Goal: Information Seeking & Learning: Learn about a topic

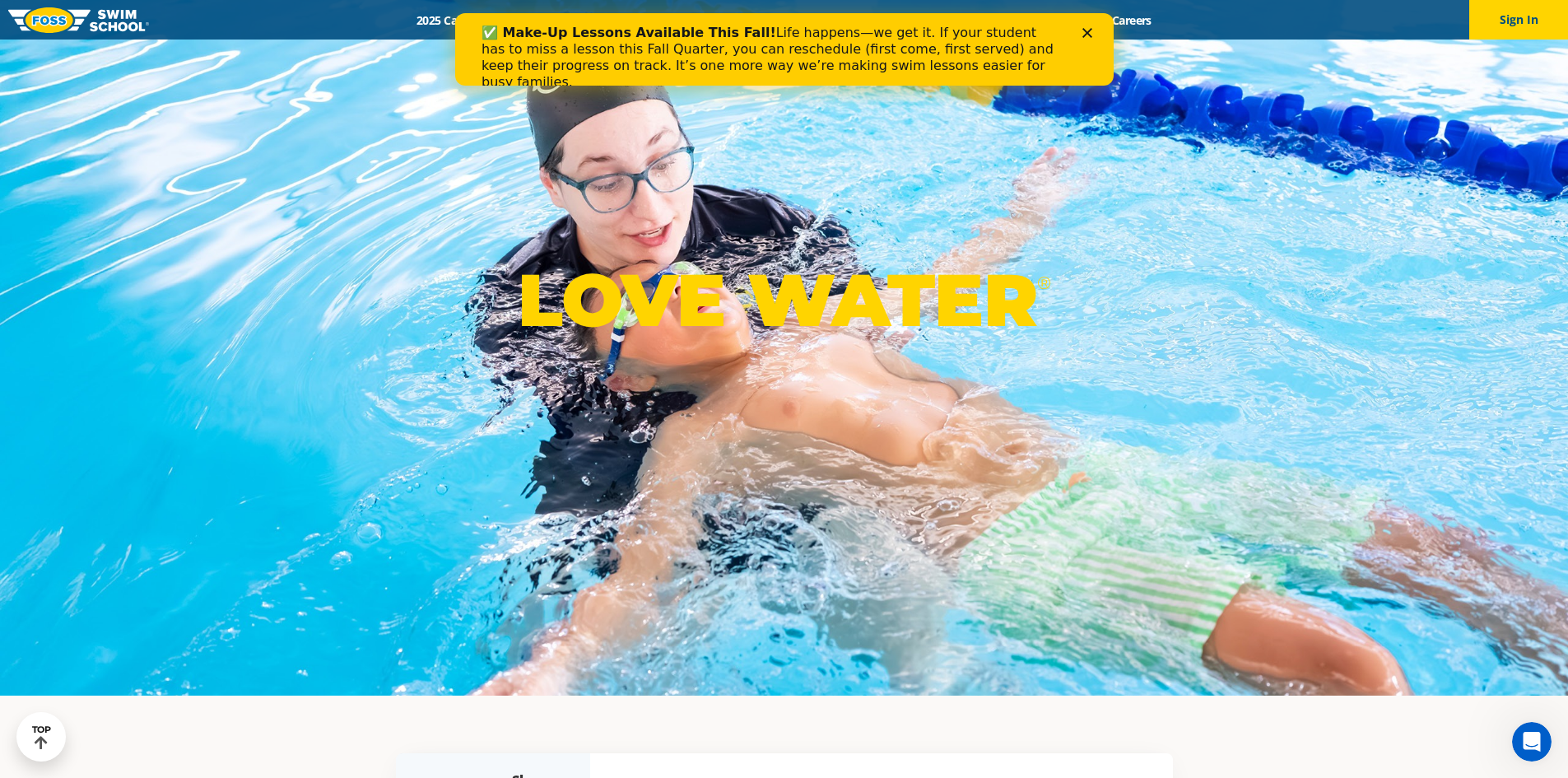
click at [1088, 31] on icon "Close" at bounding box center [1087, 33] width 10 height 10
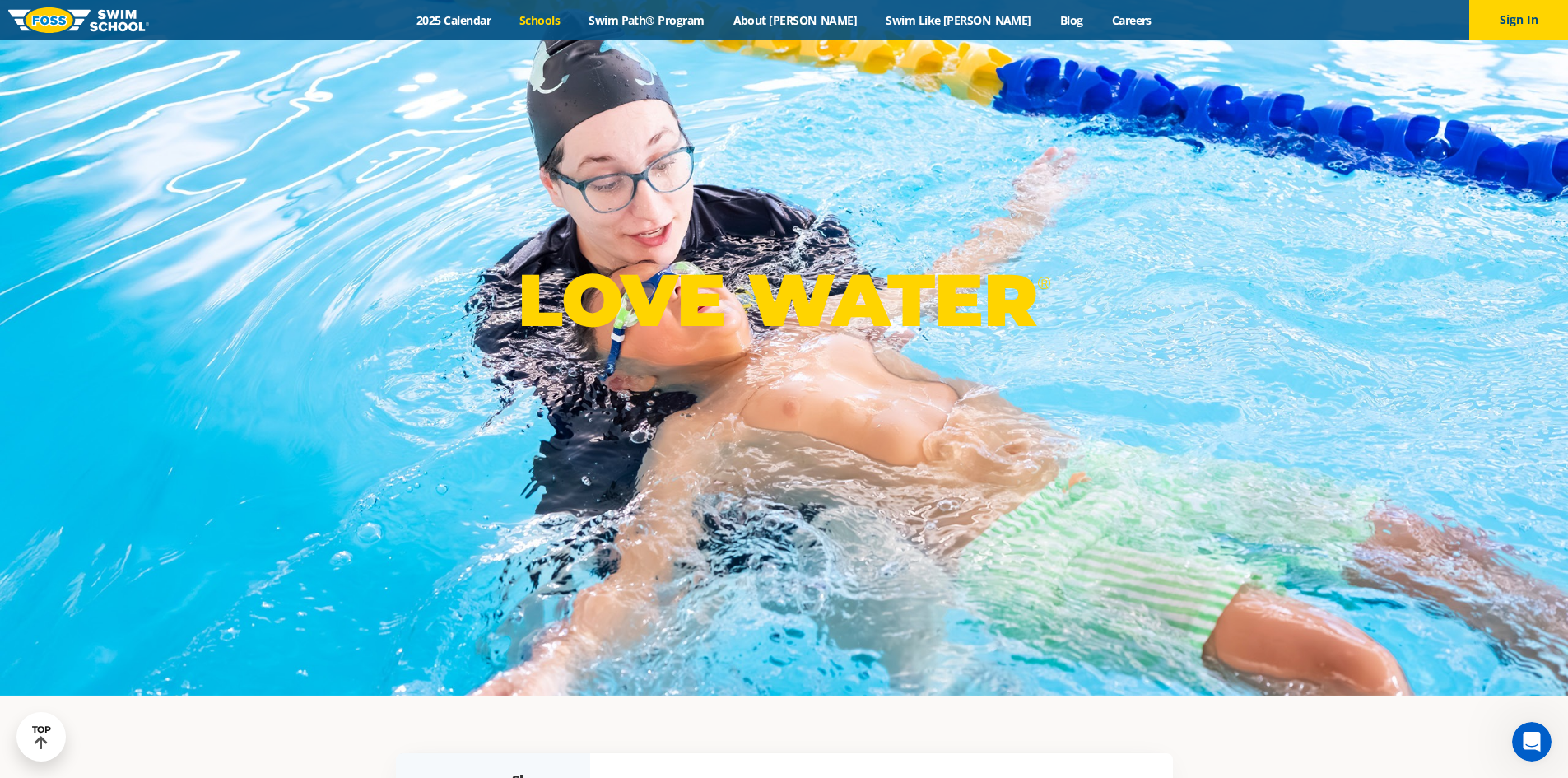
click at [575, 25] on link "Schools" at bounding box center [540, 20] width 70 height 15
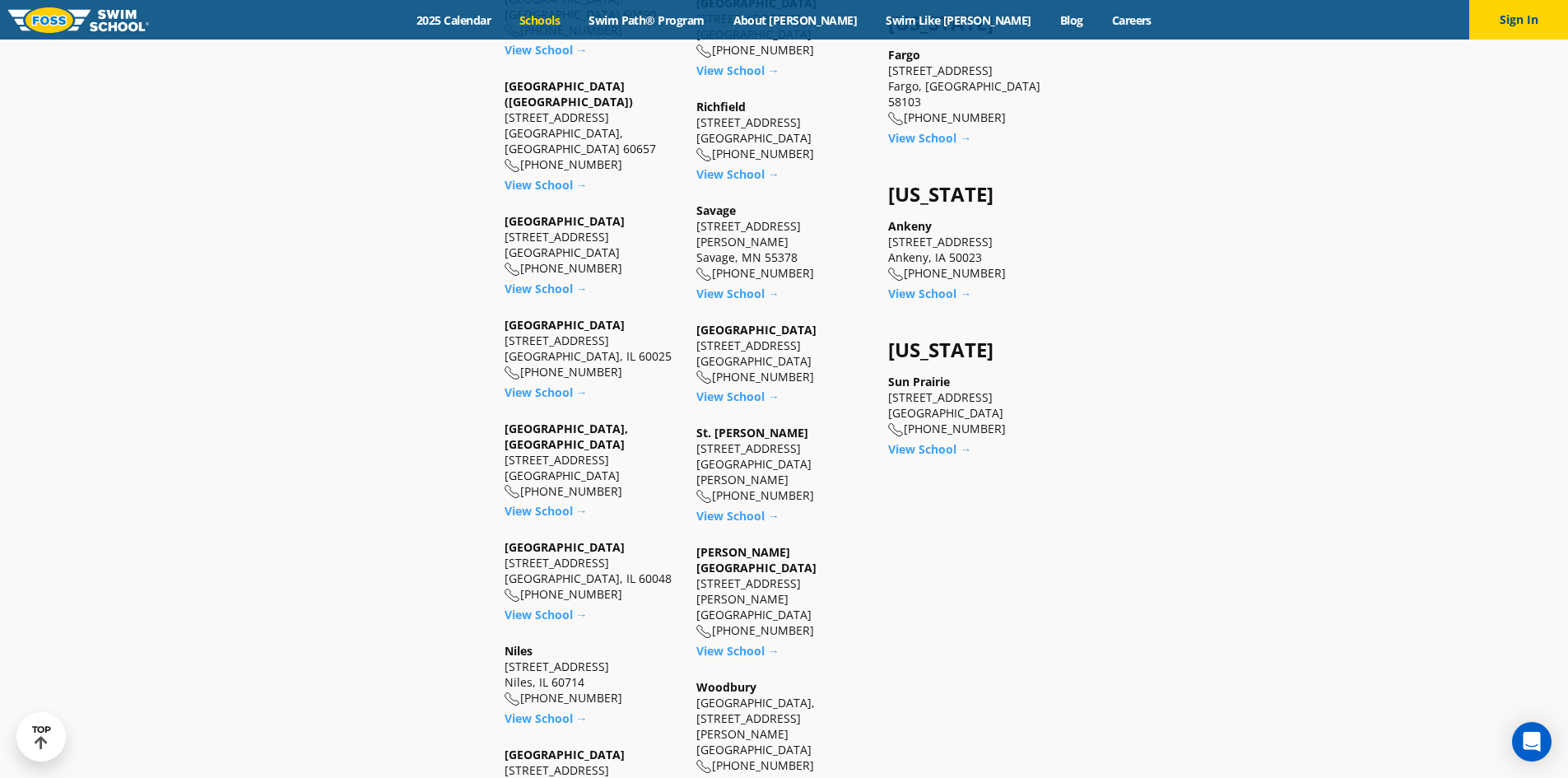
scroll to position [1317, 0]
click at [732, 642] on link "View School →" at bounding box center [738, 649] width 83 height 15
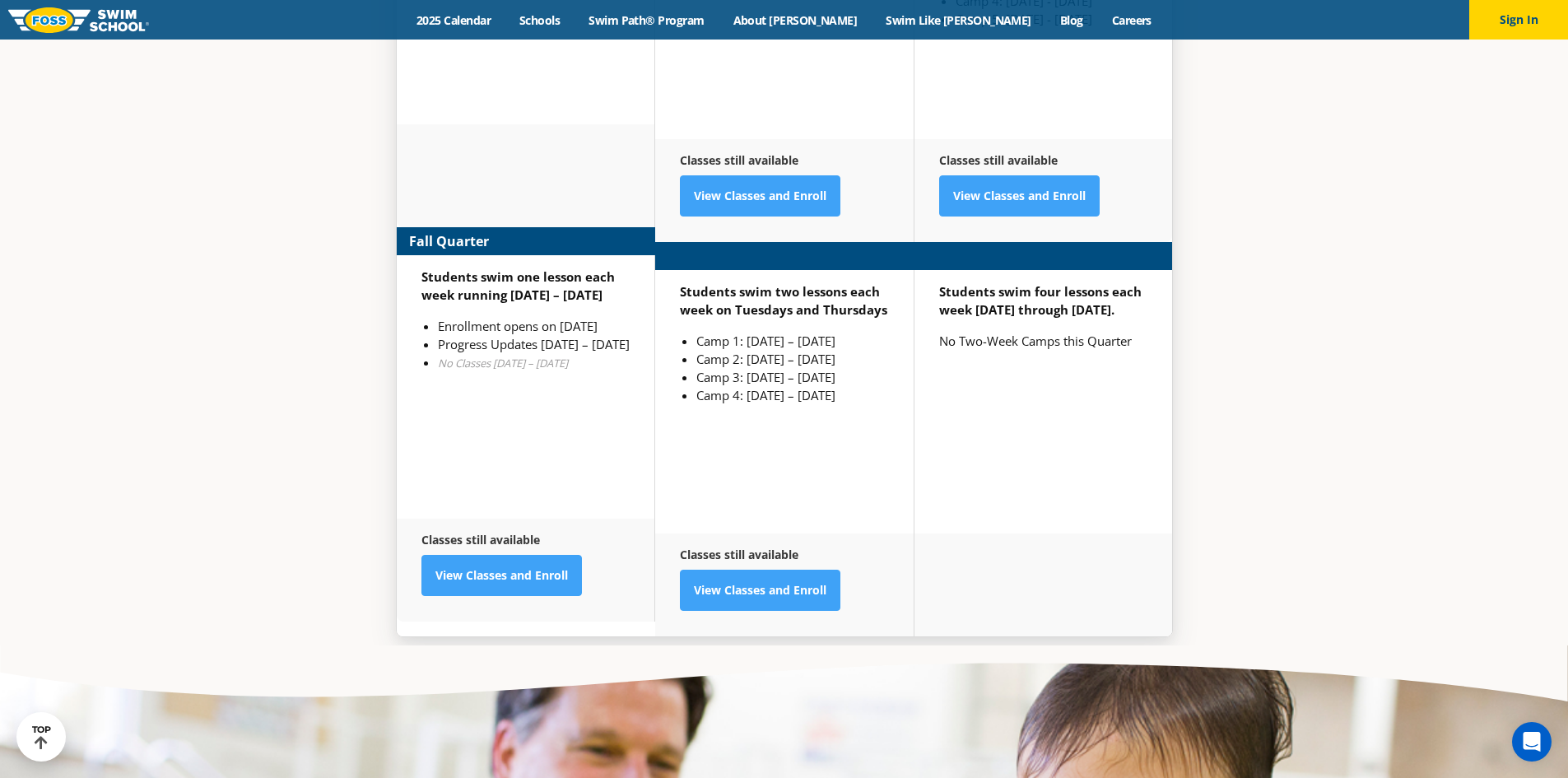
scroll to position [4365, 0]
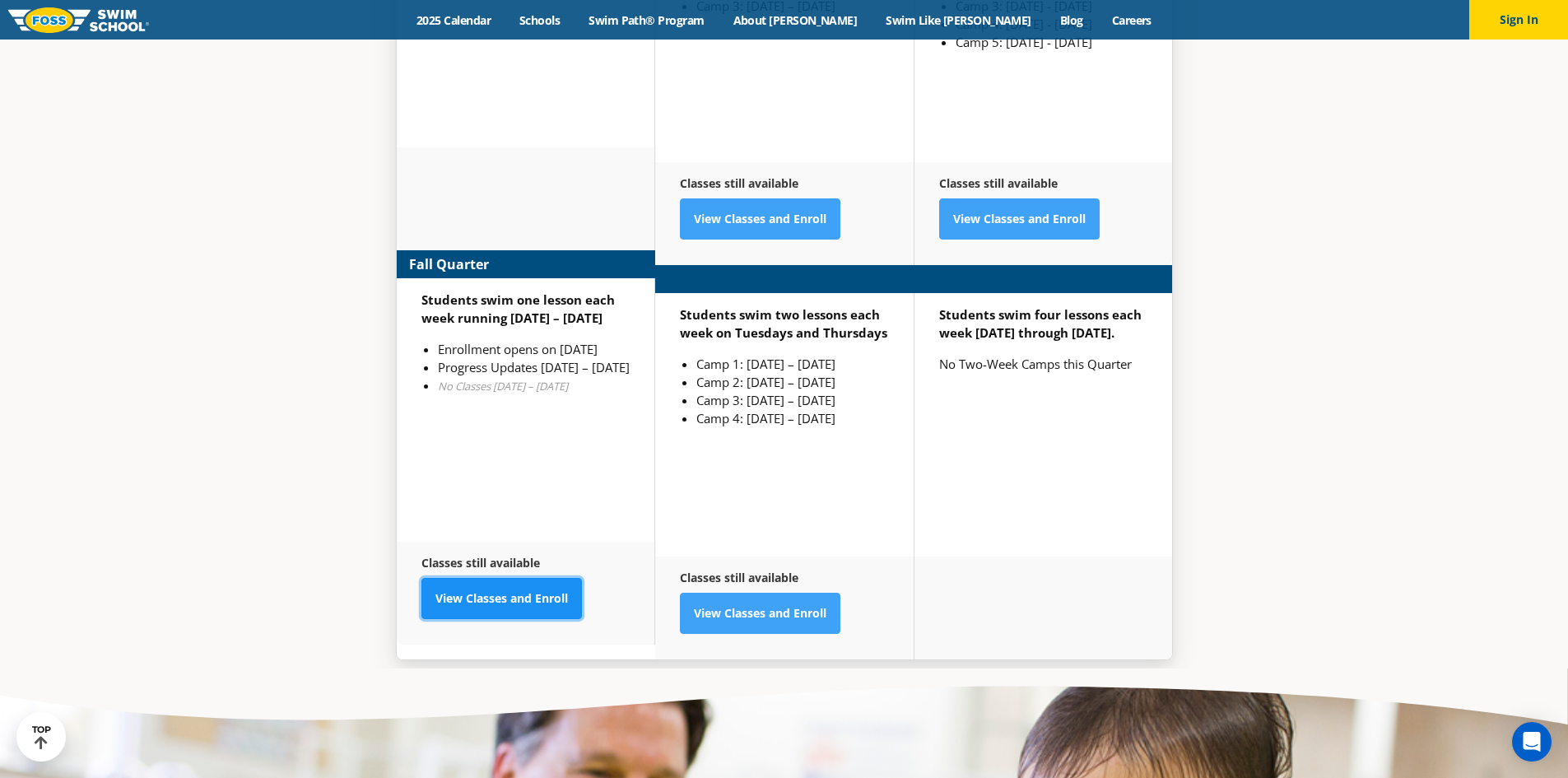
click at [509, 578] on link "View Classes and Enroll" at bounding box center [501, 598] width 160 height 42
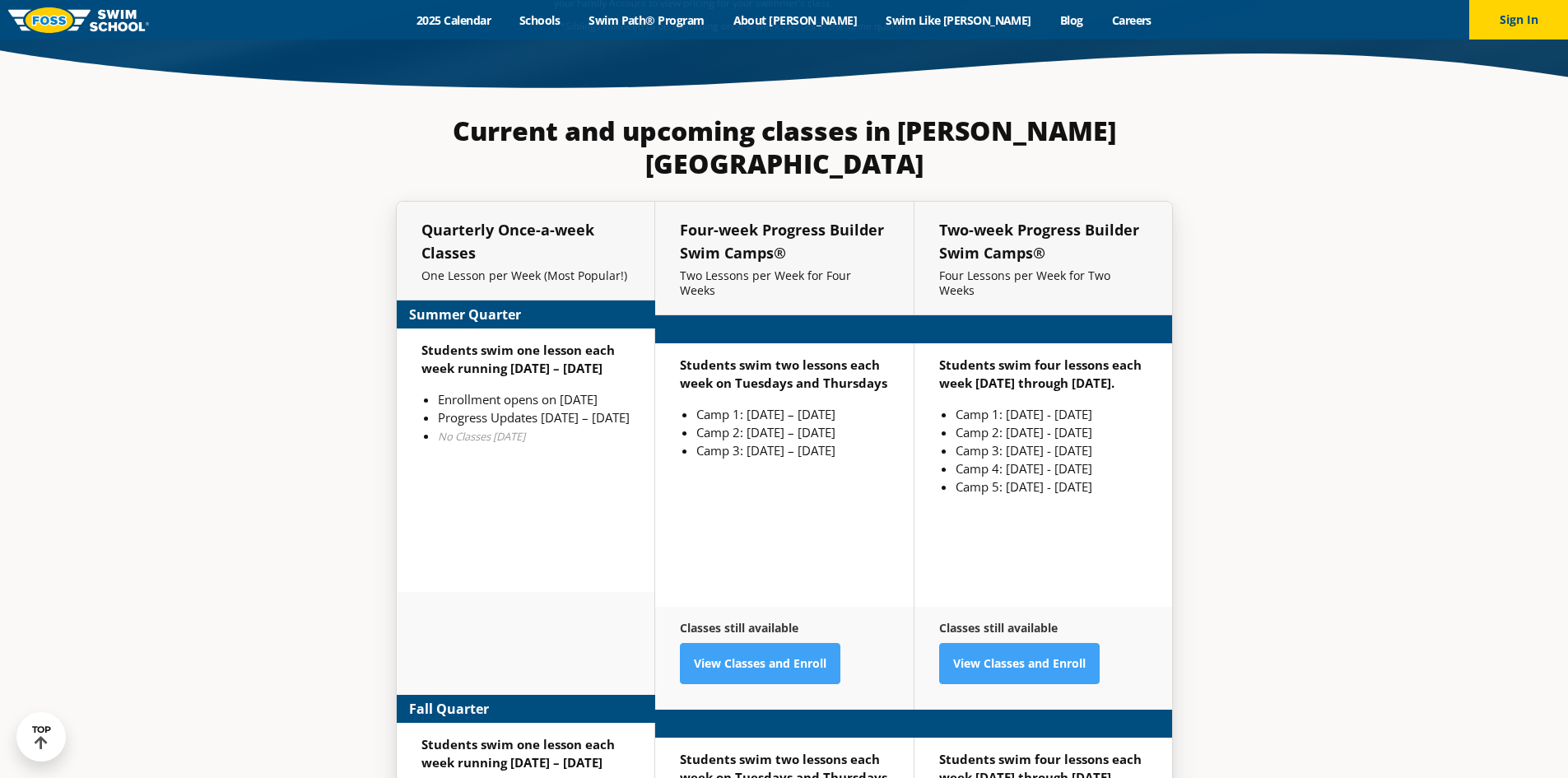
scroll to position [3871, 0]
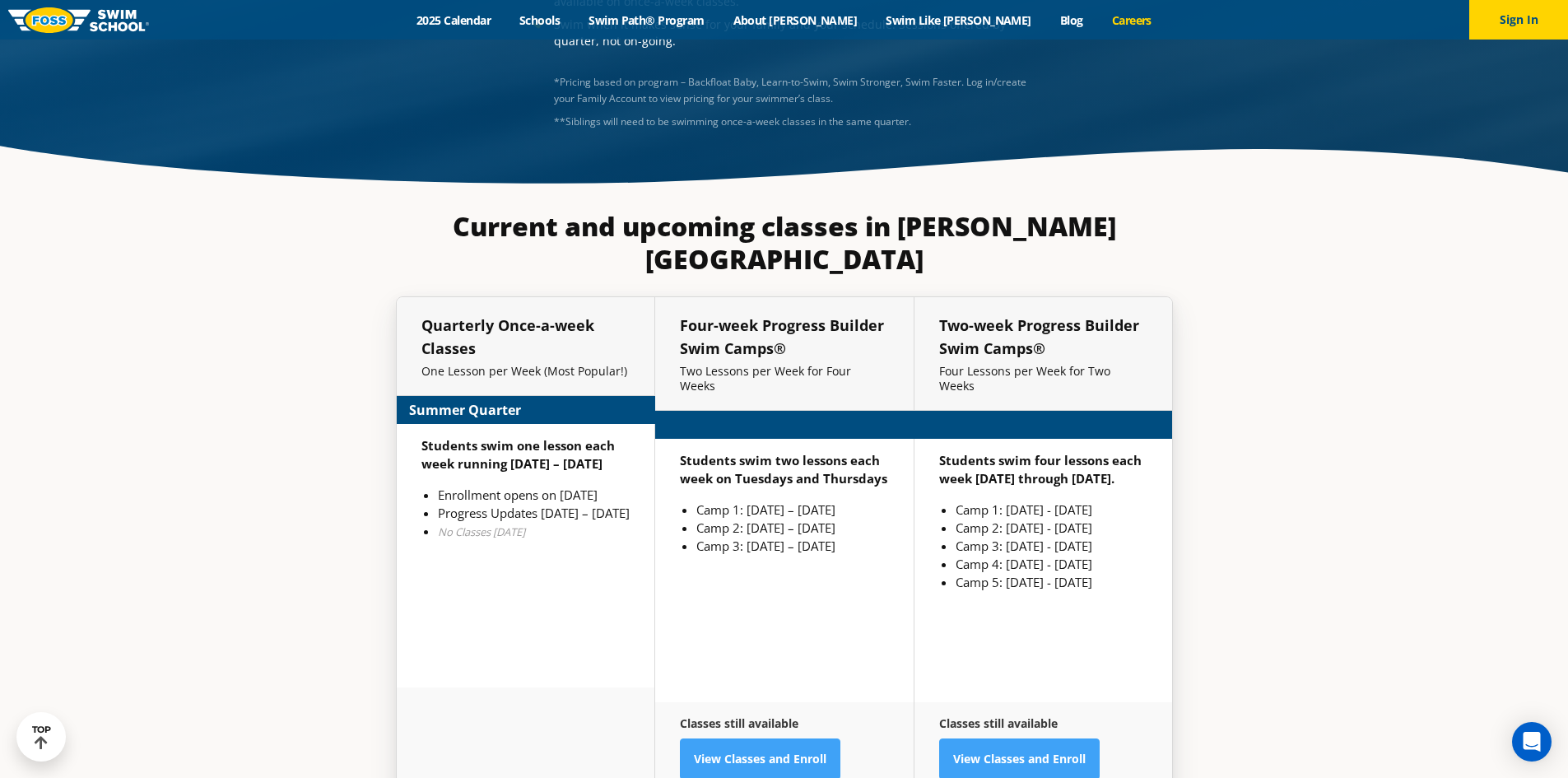
click at [1098, 18] on link "Careers" at bounding box center [1131, 20] width 69 height 15
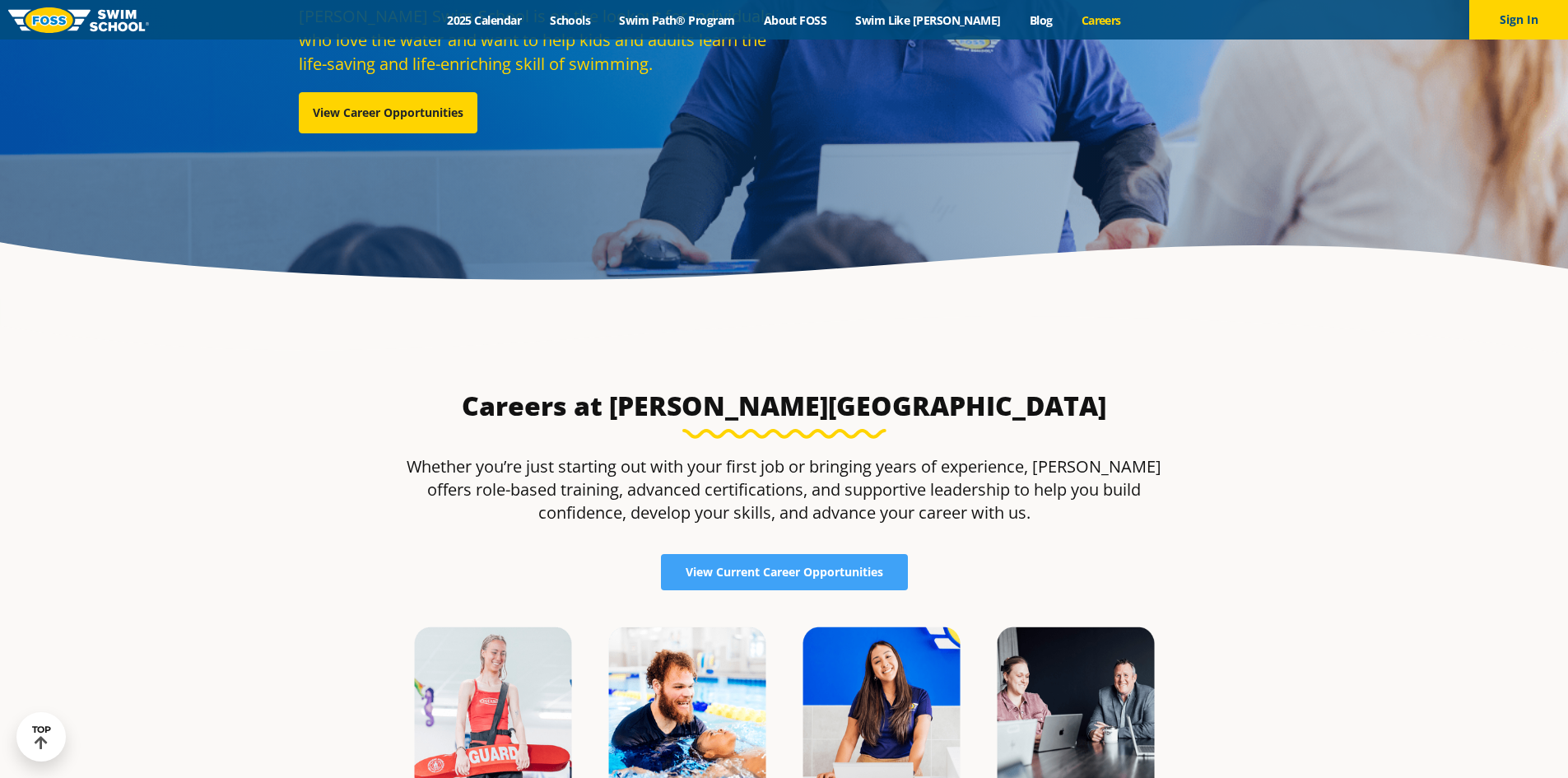
scroll to position [576, 0]
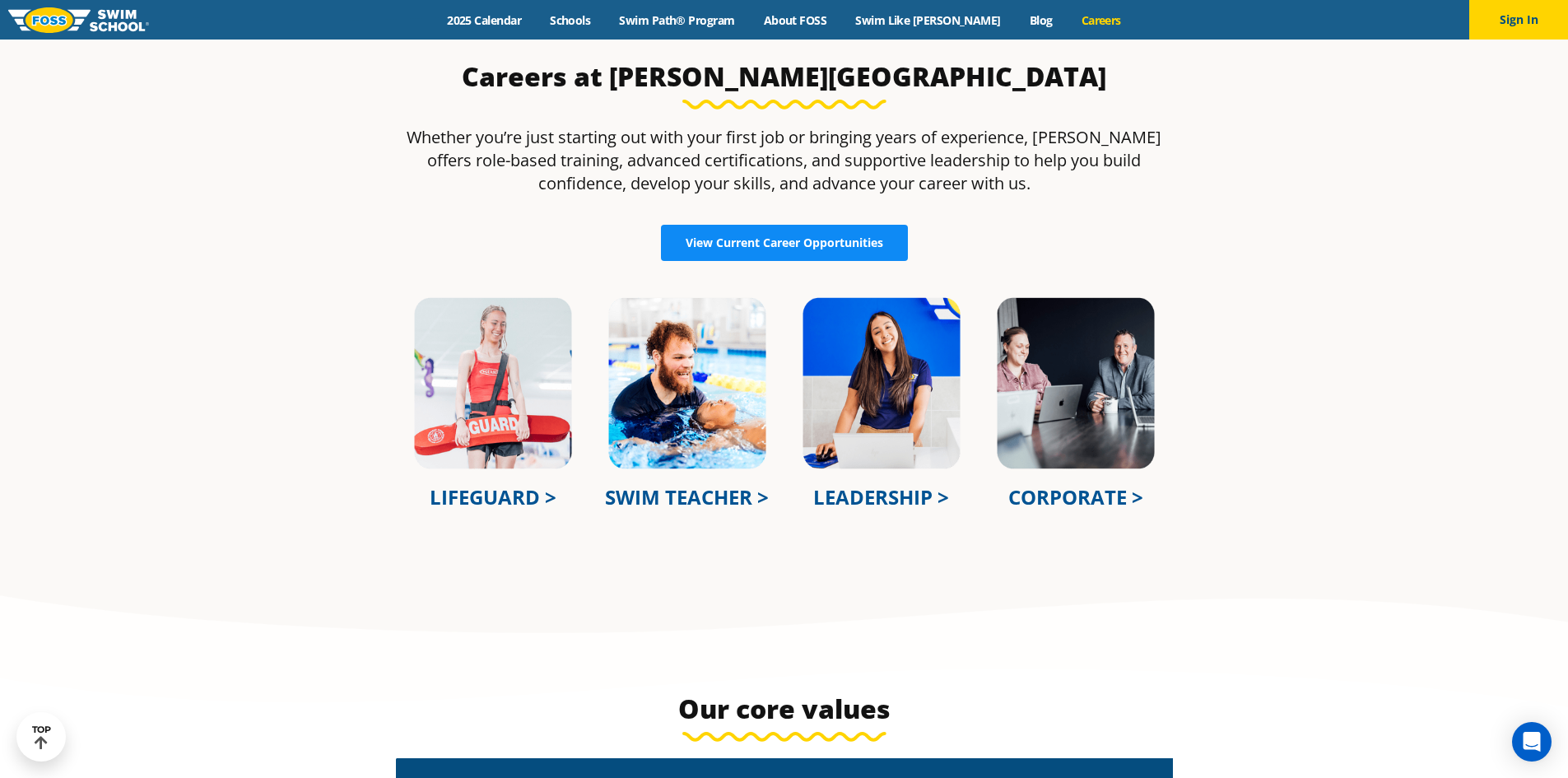
click at [795, 248] on span "View Current Career Opportunities" at bounding box center [784, 243] width 197 height 12
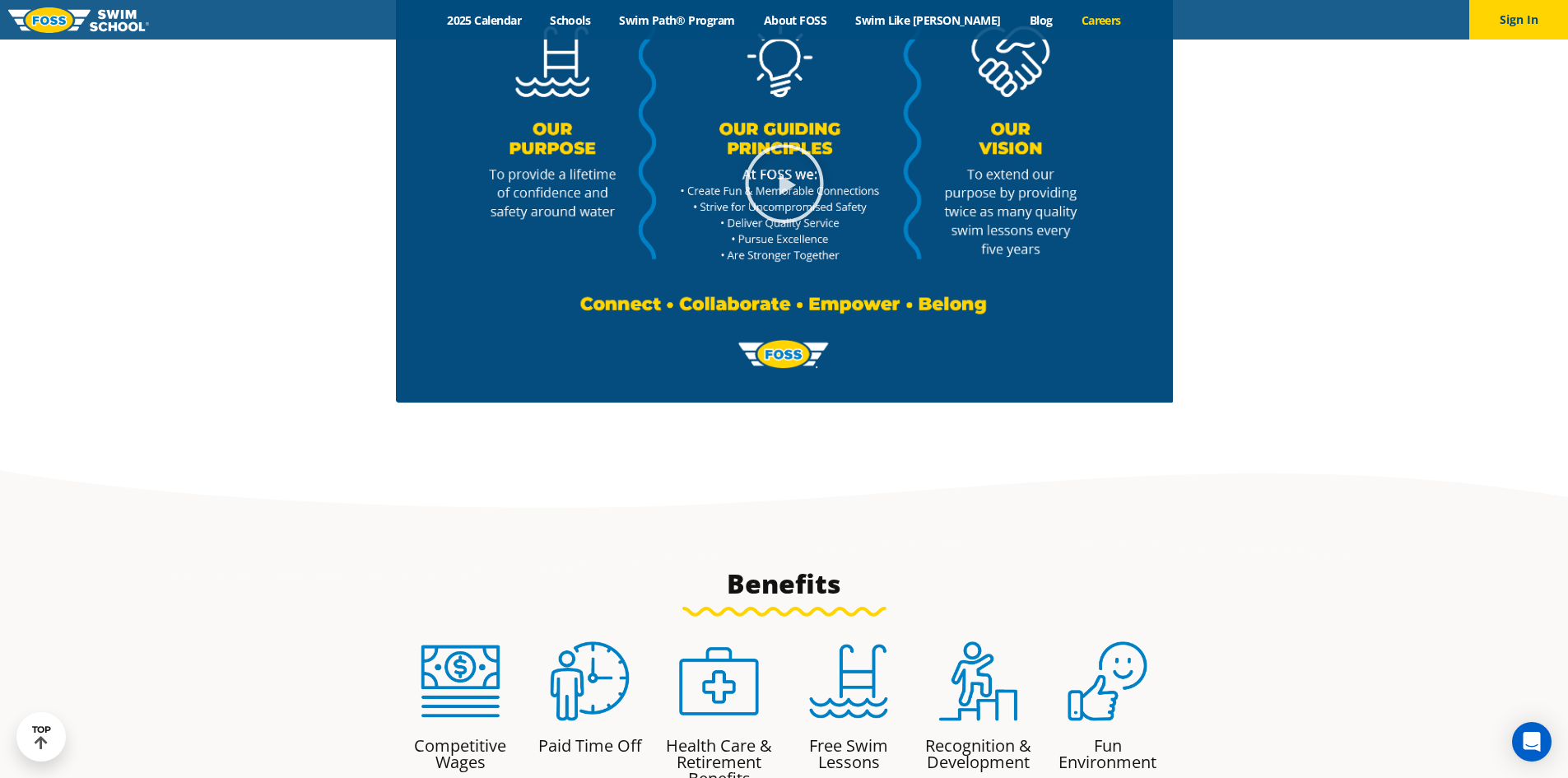
scroll to position [1565, 0]
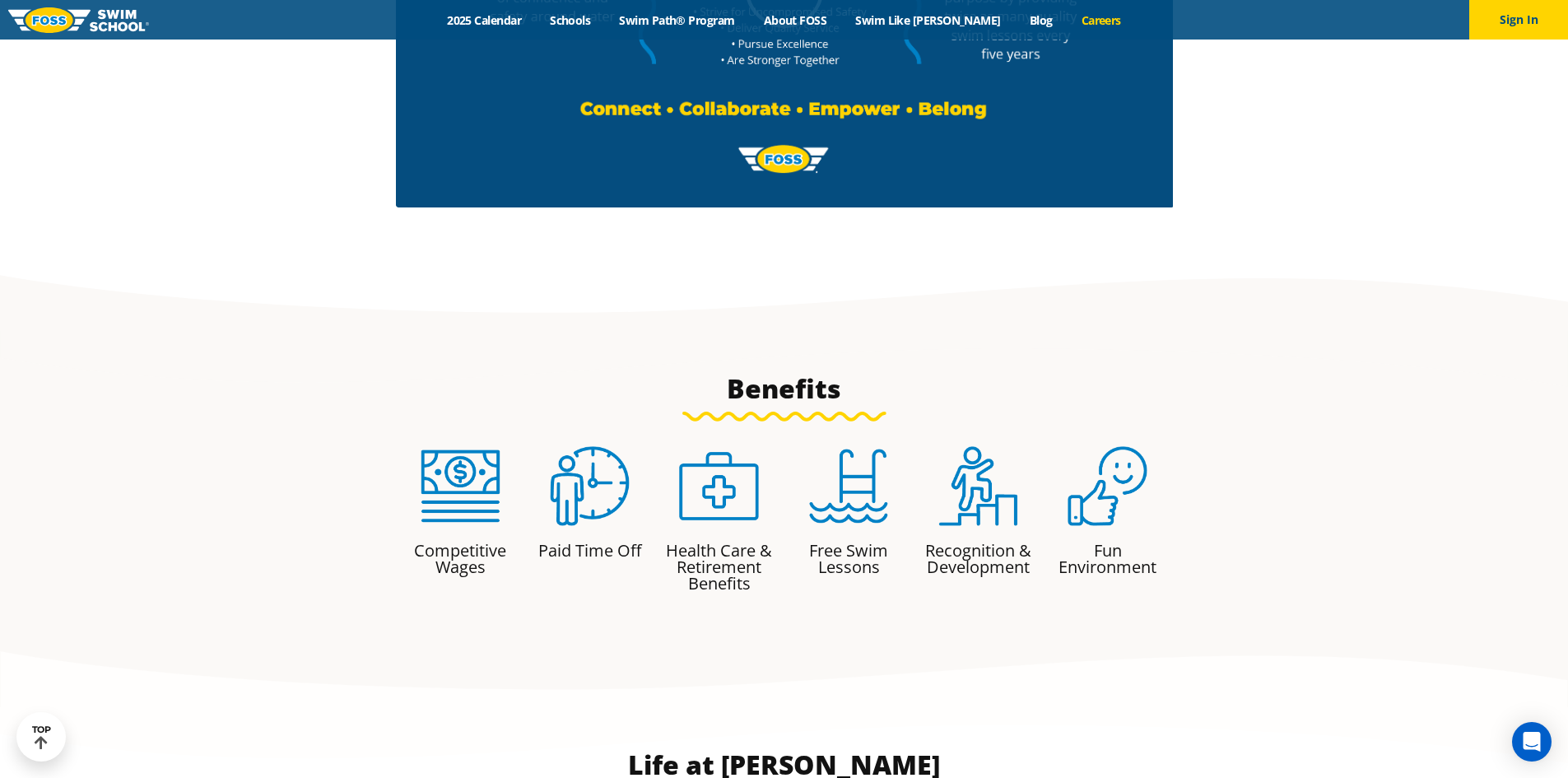
click at [465, 547] on p "Competitive Wages" at bounding box center [460, 560] width 113 height 33
click at [465, 561] on p "Competitive Wages" at bounding box center [460, 560] width 113 height 33
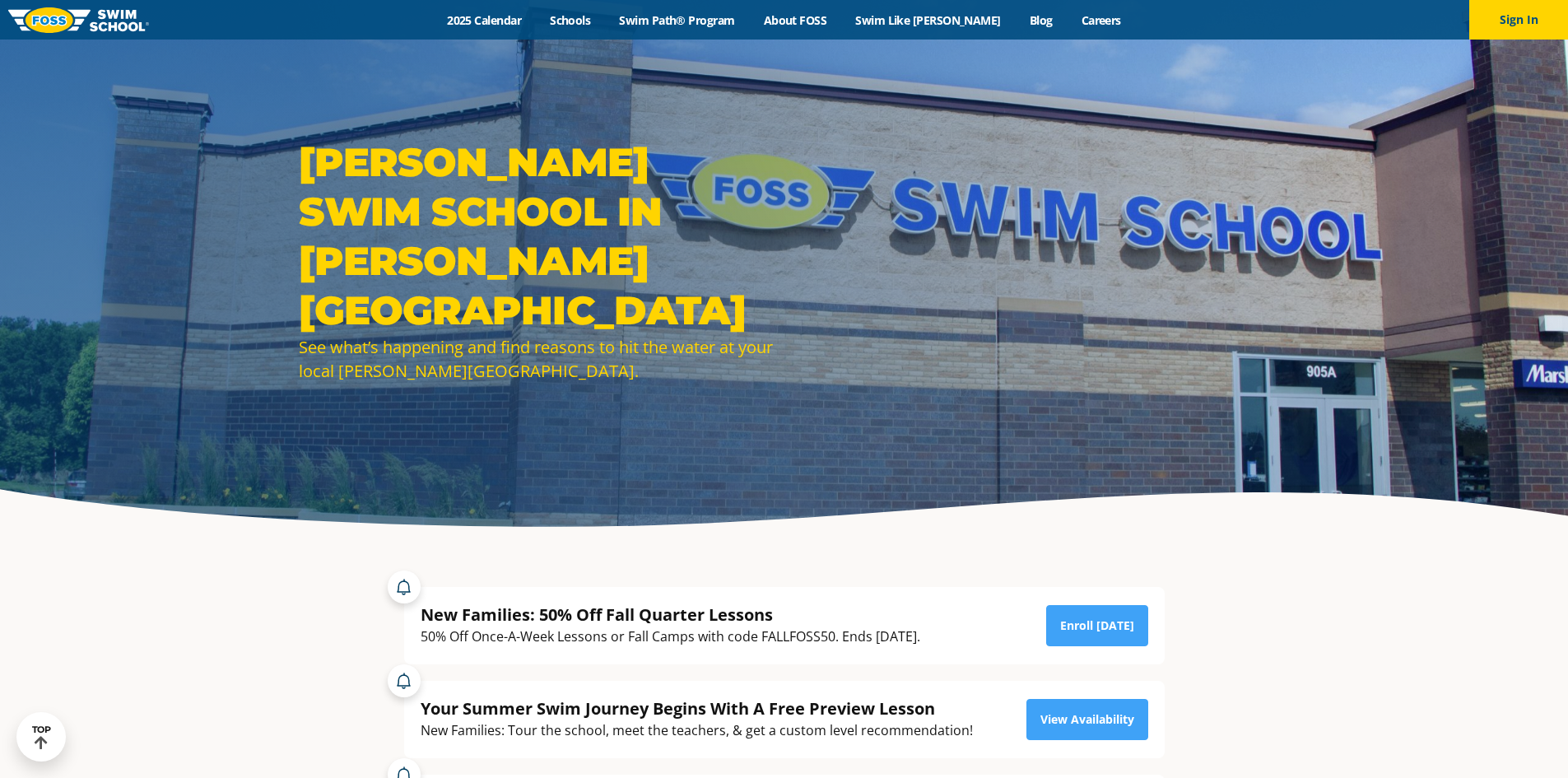
scroll to position [3871, 0]
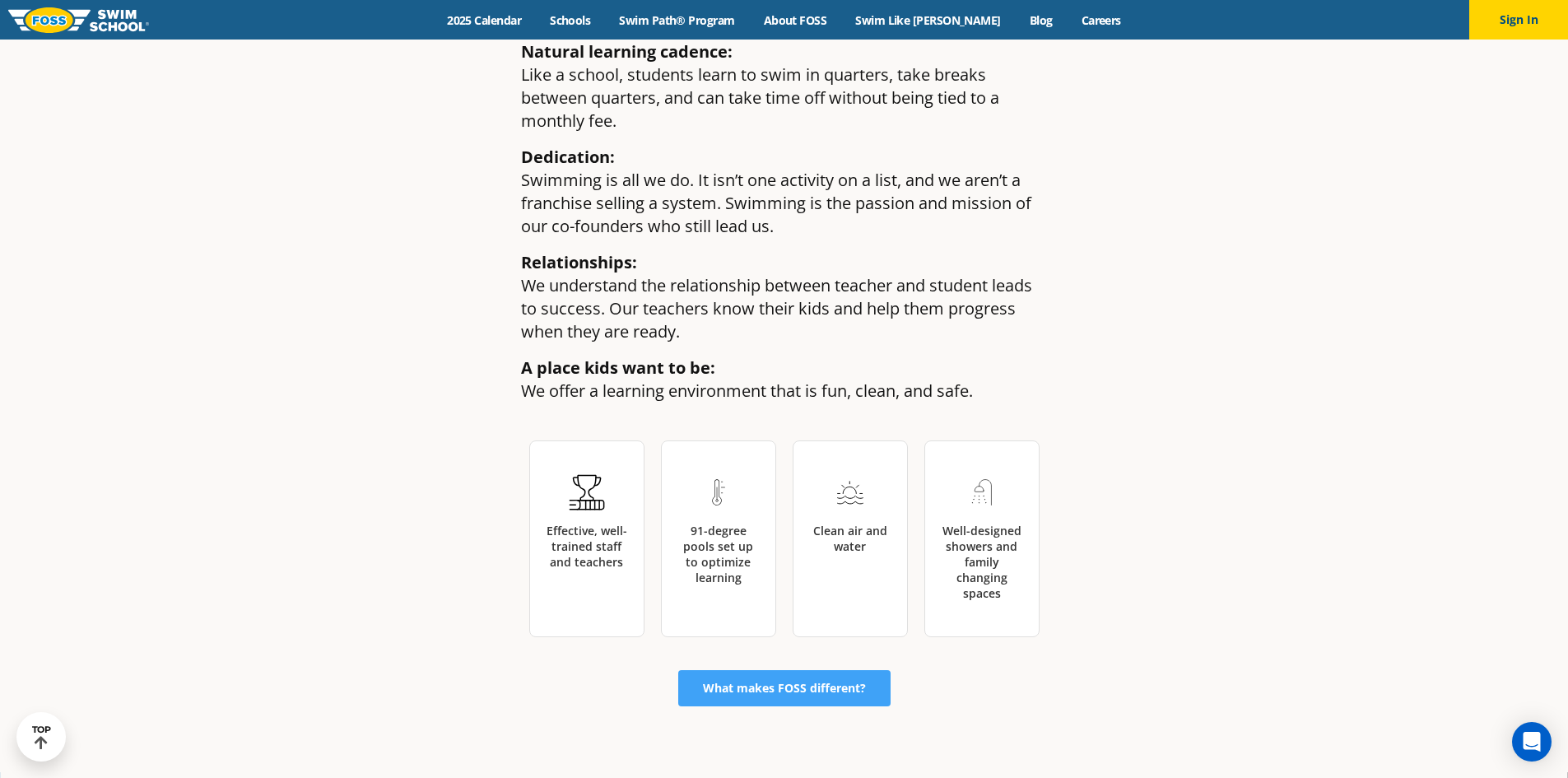
scroll to position [2470, 0]
click at [810, 671] on link "What makes FOSS different?" at bounding box center [784, 688] width 213 height 36
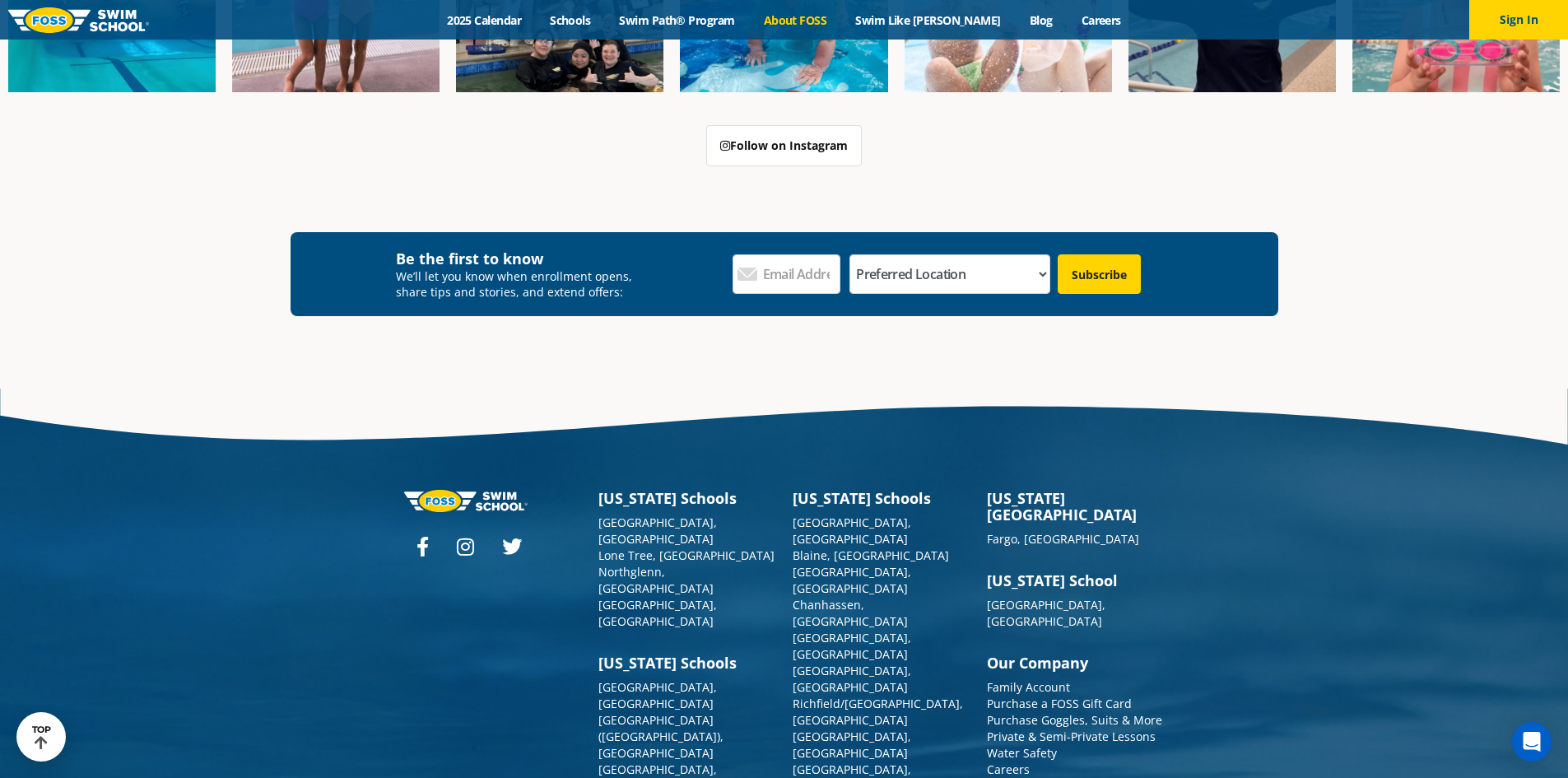
scroll to position [4413, 0]
